Goal: Task Accomplishment & Management: Use online tool/utility

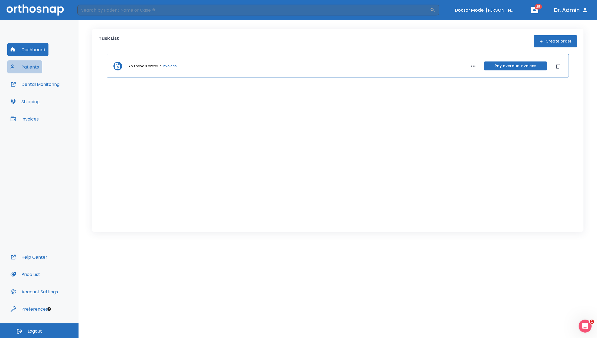
click at [35, 69] on button "Patients" at bounding box center [24, 66] width 35 height 13
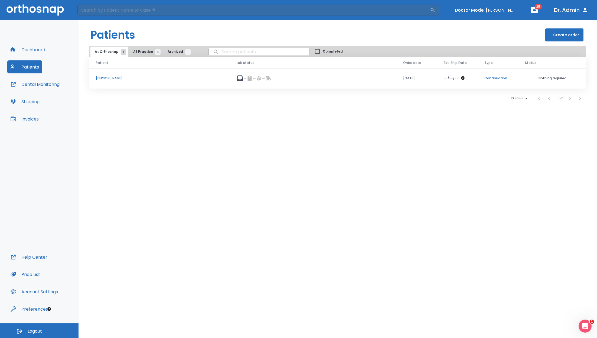
click at [112, 78] on p "[PERSON_NAME]" at bounding box center [160, 78] width 128 height 5
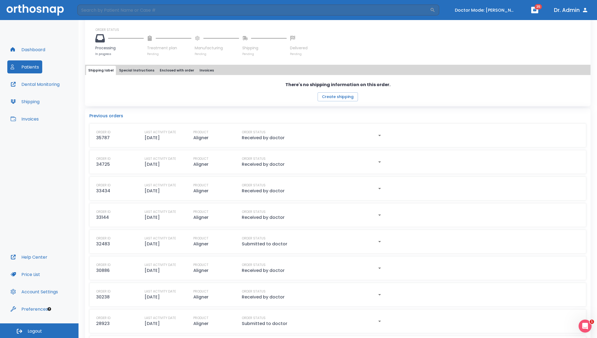
scroll to position [169, 0]
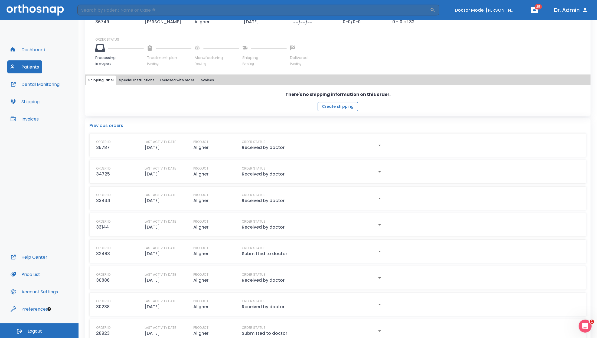
click at [330, 104] on button "Create shipping" at bounding box center [338, 106] width 40 height 9
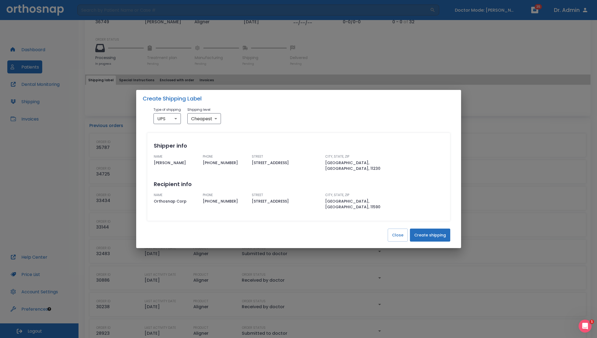
click at [433, 231] on button "Create shipping" at bounding box center [430, 235] width 40 height 13
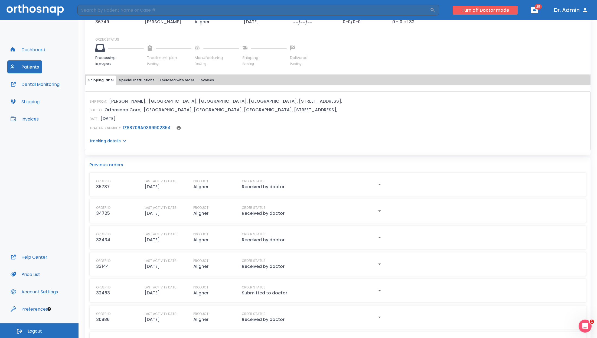
click at [480, 11] on button "Turn off Doctor mode" at bounding box center [485, 10] width 65 height 9
